Goal: Find specific page/section: Find specific page/section

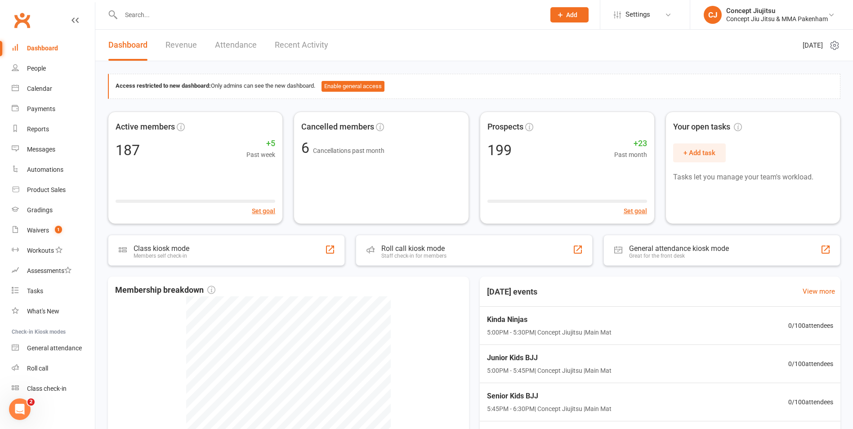
click at [143, 15] on input "text" at bounding box center [328, 15] width 421 height 13
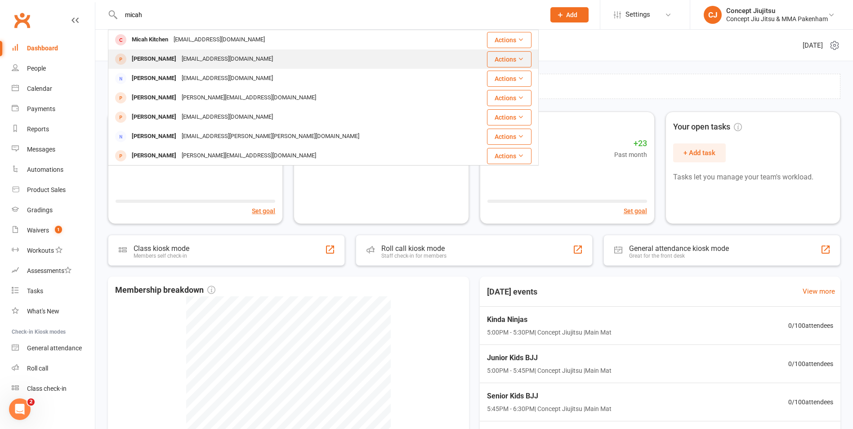
type input "micah"
click at [155, 59] on div "[PERSON_NAME]" at bounding box center [154, 59] width 50 height 13
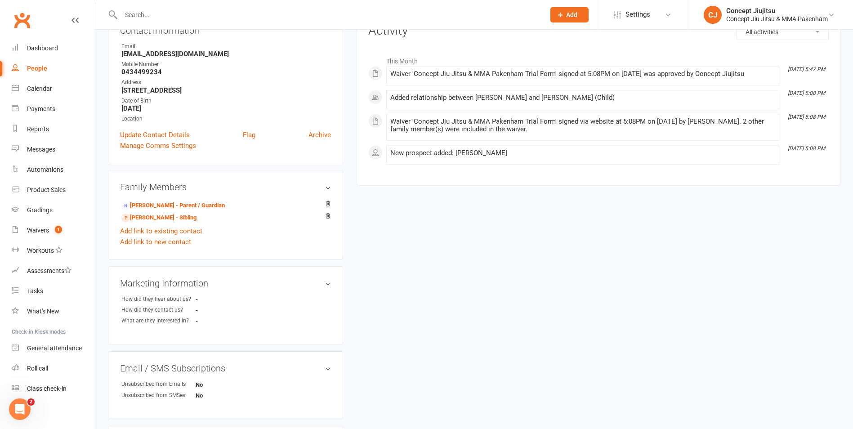
scroll to position [135, 0]
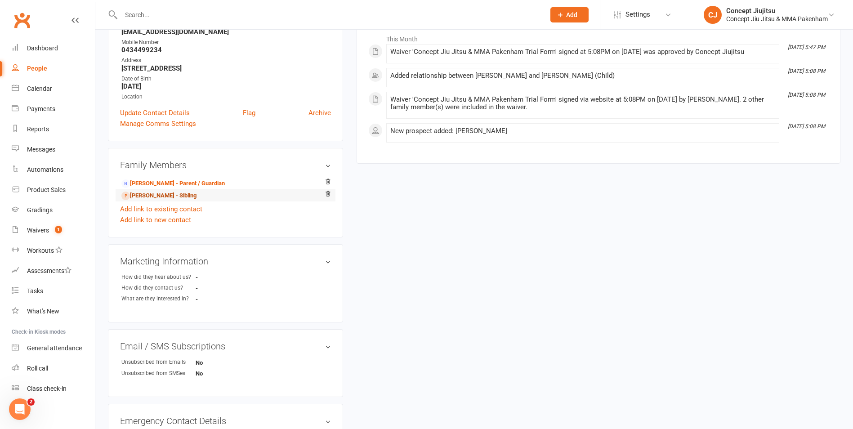
click at [153, 197] on link "[PERSON_NAME] - Sibling" at bounding box center [158, 195] width 75 height 9
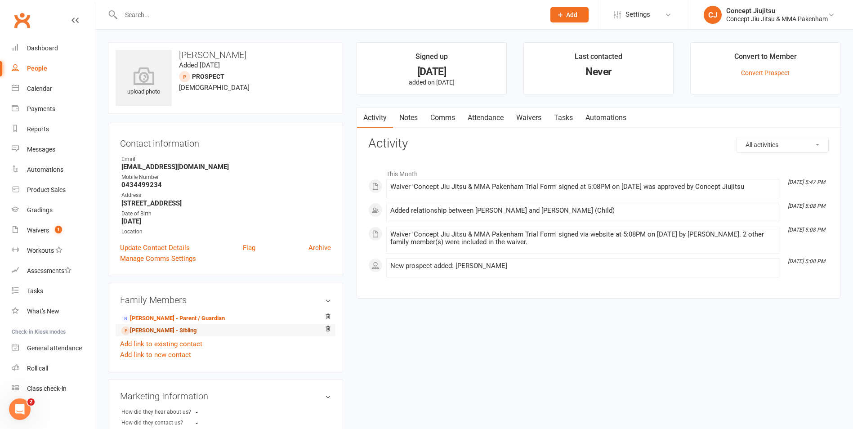
click at [153, 331] on link "[PERSON_NAME] - Sibling" at bounding box center [158, 330] width 75 height 9
click at [157, 329] on link "[PERSON_NAME] - Sibling" at bounding box center [158, 330] width 75 height 9
